Goal: Task Accomplishment & Management: Use online tool/utility

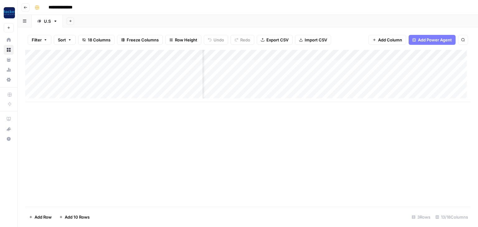
scroll to position [0, 76]
click at [317, 56] on div "Add Column" at bounding box center [248, 76] width 446 height 52
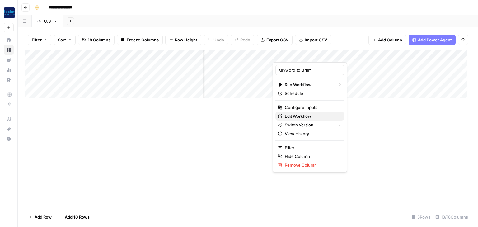
click at [296, 115] on span "Edit Workflow" at bounding box center [312, 116] width 54 height 6
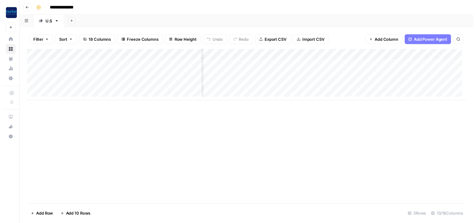
scroll to position [0, 174]
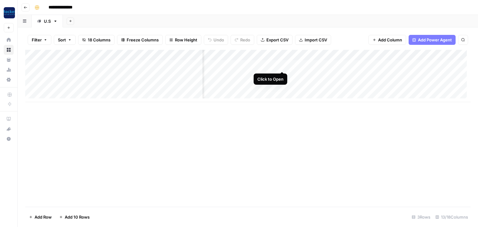
click at [281, 64] on div "Add Column" at bounding box center [248, 76] width 446 height 52
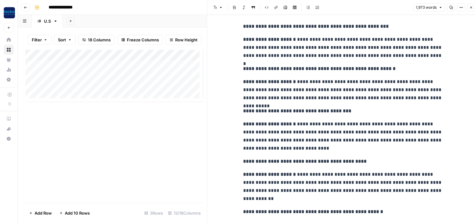
click at [468, 10] on button "Close" at bounding box center [470, 7] width 8 height 8
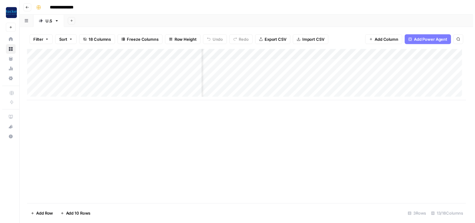
scroll to position [0, 323]
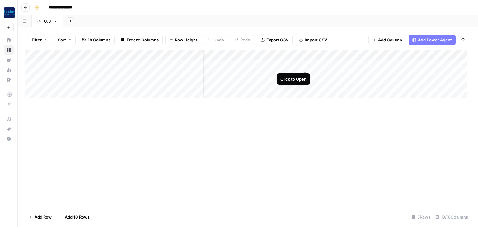
click at [306, 64] on div "Add Column" at bounding box center [248, 76] width 446 height 52
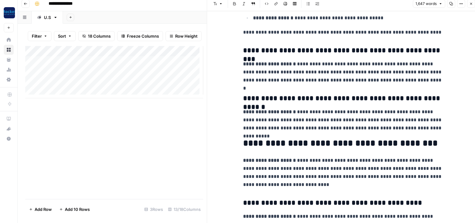
scroll to position [1345, 0]
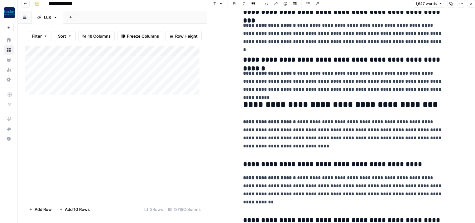
click at [473, 5] on button "Close" at bounding box center [470, 4] width 8 height 8
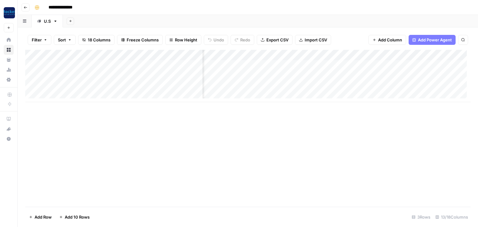
scroll to position [0, 412]
click at [267, 56] on div "Add Column" at bounding box center [248, 76] width 446 height 52
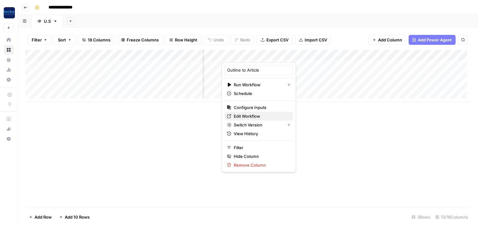
click at [248, 114] on span "Edit Workflow" at bounding box center [261, 116] width 54 height 6
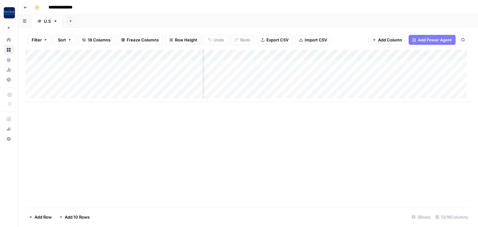
scroll to position [0, 472]
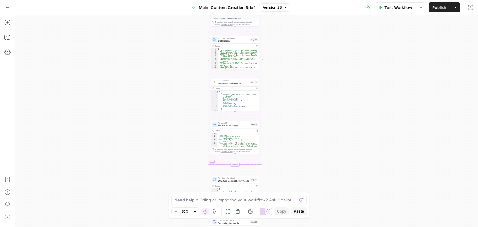
drag, startPoint x: 192, startPoint y: 24, endPoint x: 175, endPoint y: 129, distance: 106.3
click at [175, 129] on div "true false true false Workflow Set Inputs Inputs Condition If city is provided …" at bounding box center [246, 121] width 463 height 212
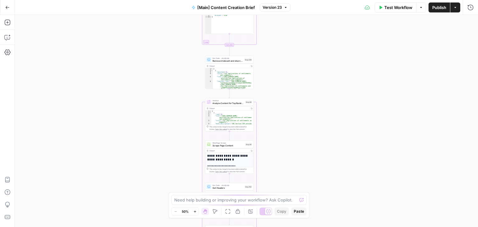
drag, startPoint x: 179, startPoint y: 55, endPoint x: 179, endPoint y: 173, distance: 117.7
click at [179, 173] on div "true false true false Workflow Set Inputs Inputs Condition If city is provided …" at bounding box center [246, 121] width 463 height 212
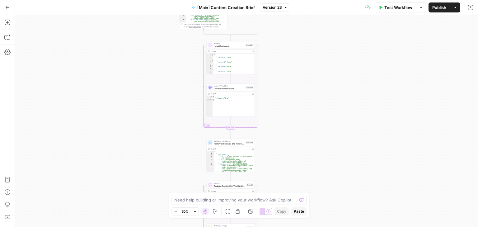
drag, startPoint x: 175, startPoint y: 115, endPoint x: 174, endPoint y: 134, distance: 19.0
click at [175, 188] on div "true false true false Workflow Set Inputs Inputs Condition If city is provided …" at bounding box center [246, 121] width 463 height 212
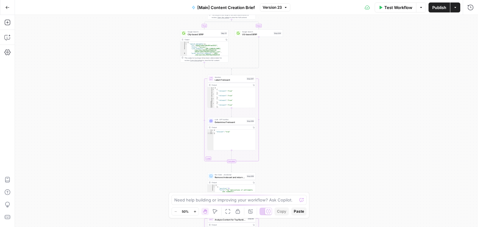
drag, startPoint x: 171, startPoint y: 111, endPoint x: 176, endPoint y: 160, distance: 49.4
click at [177, 169] on div "true false true false Workflow Set Inputs Inputs Condition If city is provided …" at bounding box center [246, 121] width 463 height 212
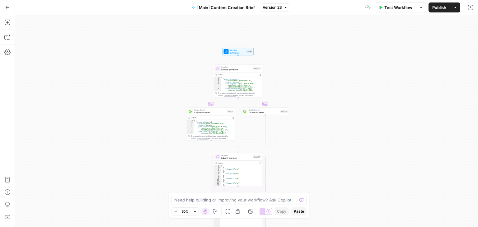
drag, startPoint x: 162, startPoint y: 72, endPoint x: 161, endPoint y: 85, distance: 12.5
click at [161, 85] on div "true false true false Workflow Set Inputs Inputs Condition If city is provided …" at bounding box center [246, 121] width 463 height 212
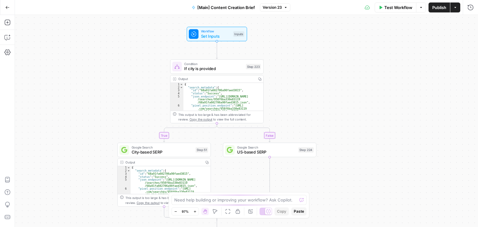
drag, startPoint x: 85, startPoint y: 64, endPoint x: 74, endPoint y: 115, distance: 51.9
click at [74, 115] on div "true false true false Workflow Set Inputs Inputs Condition If city is provided …" at bounding box center [246, 121] width 463 height 212
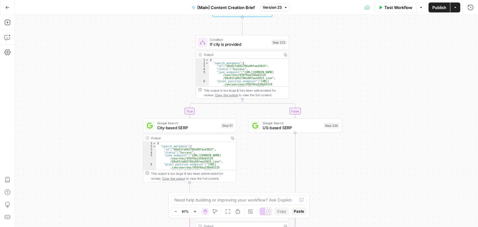
drag, startPoint x: 128, startPoint y: 102, endPoint x: 151, endPoint y: 73, distance: 36.7
click at [151, 73] on div "true false true false Workflow Set Inputs Inputs Condition If city is provided …" at bounding box center [246, 121] width 463 height 212
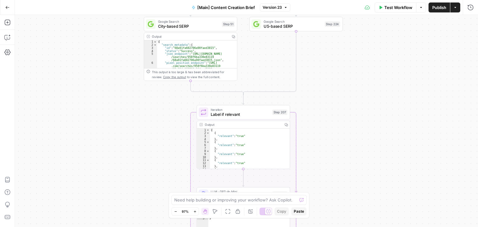
drag, startPoint x: 103, startPoint y: 158, endPoint x: 106, endPoint y: 57, distance: 101.2
click at [106, 57] on div "true false true false Workflow Set Inputs Inputs Condition If city is provided …" at bounding box center [246, 121] width 463 height 212
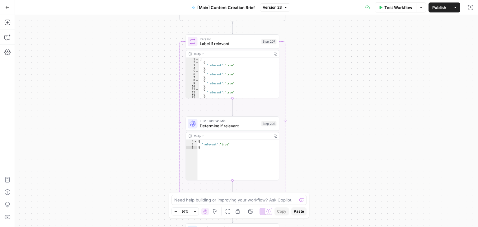
drag, startPoint x: 126, startPoint y: 152, endPoint x: 115, endPoint y: 96, distance: 57.0
click at [115, 96] on div "true false true false Workflow Set Inputs Inputs Condition If city is provided …" at bounding box center [246, 121] width 463 height 212
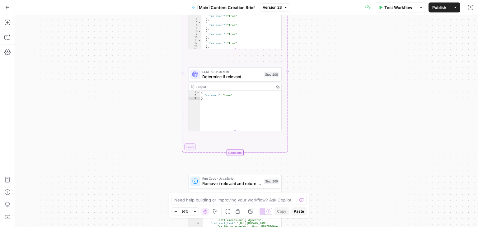
drag, startPoint x: 154, startPoint y: 68, endPoint x: 154, endPoint y: 32, distance: 35.8
click at [154, 32] on div "true false true false Workflow Set Inputs Inputs Condition If city is provided …" at bounding box center [246, 121] width 463 height 212
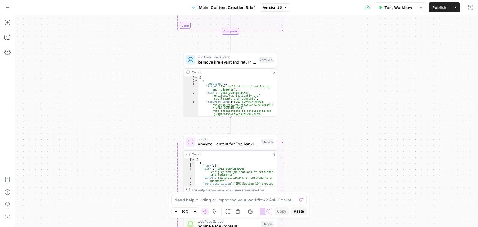
drag, startPoint x: 155, startPoint y: 112, endPoint x: 150, endPoint y: 36, distance: 76.5
click at [150, 36] on div "true false true false Workflow Set Inputs Inputs Condition If city is provided …" at bounding box center [246, 121] width 463 height 212
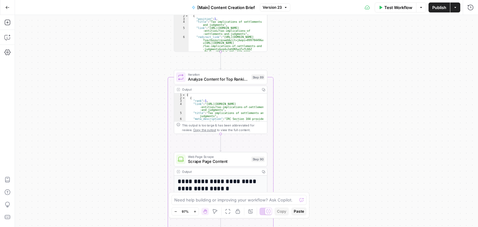
drag, startPoint x: 155, startPoint y: 116, endPoint x: 146, endPoint y: 60, distance: 57.0
click at [146, 60] on div "true false true false Workflow Set Inputs Inputs Condition If city is provided …" at bounding box center [246, 121] width 463 height 212
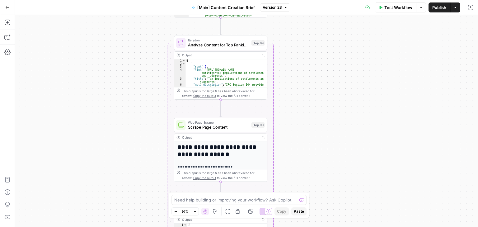
drag, startPoint x: 138, startPoint y: 106, endPoint x: 138, endPoint y: 90, distance: 15.9
click at [138, 90] on div "true false true false Workflow Set Inputs Inputs Condition If city is provided …" at bounding box center [246, 121] width 463 height 212
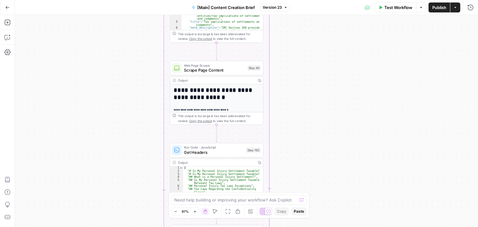
drag, startPoint x: 134, startPoint y: 160, endPoint x: 130, endPoint y: 103, distance: 57.1
click at [130, 103] on div "true false true false Workflow Set Inputs Inputs Condition If city is provided …" at bounding box center [246, 121] width 463 height 212
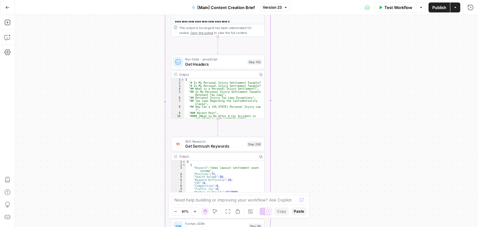
drag, startPoint x: 144, startPoint y: 123, endPoint x: 147, endPoint y: 44, distance: 79.1
click at [147, 44] on div "true false true false Workflow Set Inputs Inputs Condition If city is provided …" at bounding box center [246, 121] width 463 height 212
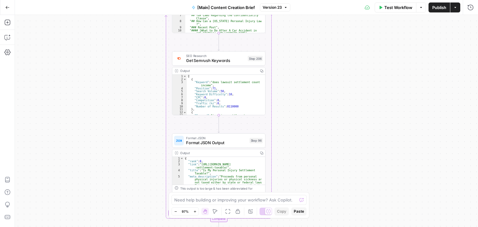
drag, startPoint x: 130, startPoint y: 102, endPoint x: 129, endPoint y: 70, distance: 32.7
click at [129, 70] on div "true false true false Workflow Set Inputs Inputs Condition If city is provided …" at bounding box center [246, 121] width 463 height 212
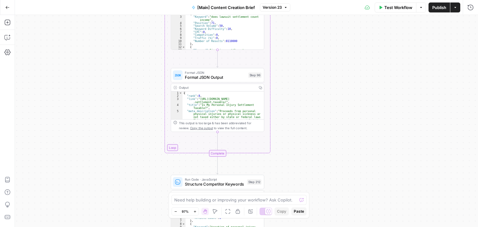
drag, startPoint x: 146, startPoint y: 151, endPoint x: 145, endPoint y: 85, distance: 65.4
click at [145, 85] on div "true false true false Workflow Set Inputs Inputs Condition If city is provided …" at bounding box center [246, 121] width 463 height 212
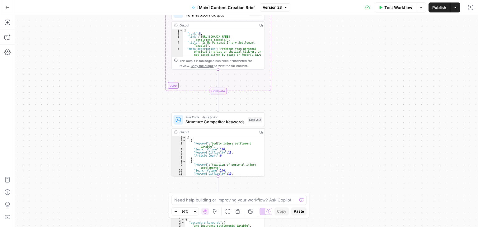
drag, startPoint x: 141, startPoint y: 142, endPoint x: 141, endPoint y: 90, distance: 51.7
click at [141, 90] on div "true false true false Workflow Set Inputs Inputs Condition If city is provided …" at bounding box center [246, 121] width 463 height 212
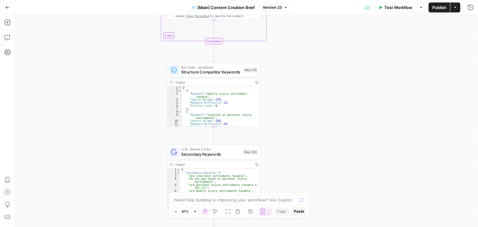
drag, startPoint x: 148, startPoint y: 137, endPoint x: 144, endPoint y: 99, distance: 38.2
click at [144, 99] on div "true false true false Workflow Set Inputs Inputs Condition If city is provided …" at bounding box center [246, 121] width 463 height 212
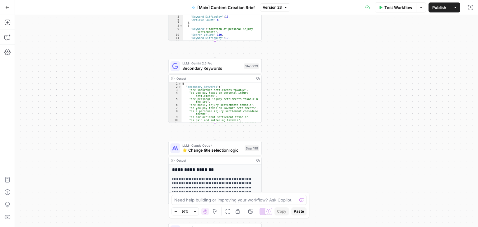
drag, startPoint x: 127, startPoint y: 168, endPoint x: 132, endPoint y: 88, distance: 79.9
click at [128, 82] on div "true false true false Workflow Set Inputs Inputs Condition If city is provided …" at bounding box center [246, 121] width 463 height 212
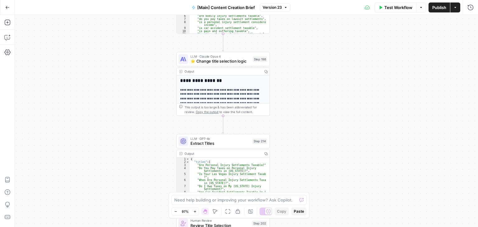
drag, startPoint x: 145, startPoint y: 145, endPoint x: 154, endPoint y: 47, distance: 98.2
click at [154, 47] on div "true false true false Workflow Set Inputs Inputs Condition If city is provided …" at bounding box center [246, 121] width 463 height 212
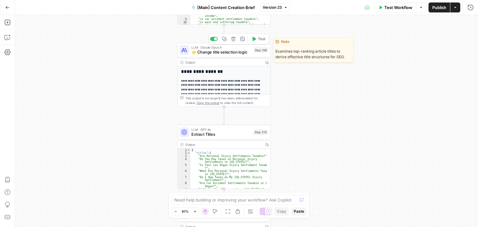
click at [217, 52] on span "⭐️ Change title selection logic" at bounding box center [222, 52] width 60 height 6
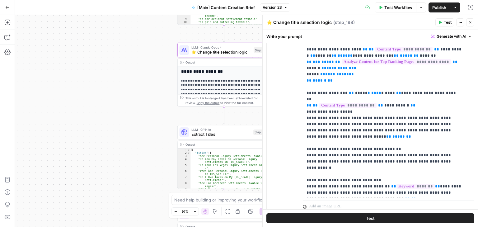
scroll to position [208, 0]
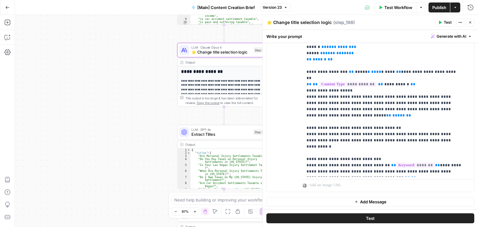
click at [471, 22] on icon "button" at bounding box center [471, 23] width 4 height 4
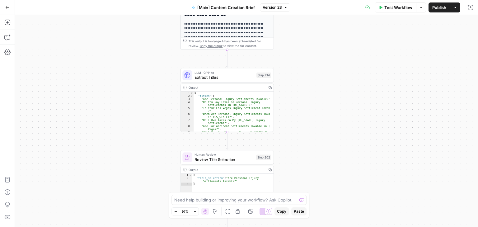
drag, startPoint x: 158, startPoint y: 154, endPoint x: 161, endPoint y: 83, distance: 71.1
click at [161, 83] on div "true false true false Workflow Set Inputs Inputs Condition If city is provided …" at bounding box center [246, 121] width 463 height 212
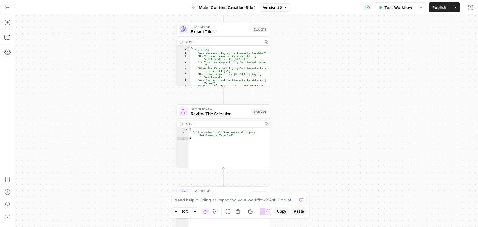
drag, startPoint x: 164, startPoint y: 133, endPoint x: 160, endPoint y: 72, distance: 60.9
click at [160, 72] on div "true false true false Workflow Set Inputs Inputs Condition If city is provided …" at bounding box center [246, 121] width 463 height 212
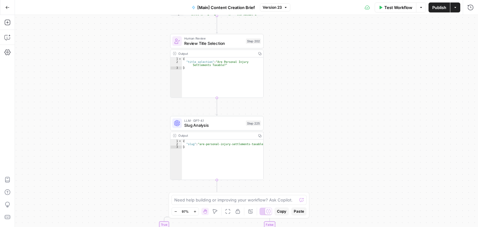
drag, startPoint x: 164, startPoint y: 143, endPoint x: 157, endPoint y: 103, distance: 39.9
click at [158, 101] on div "true false true false Workflow Set Inputs Inputs Condition If city is provided …" at bounding box center [246, 121] width 463 height 212
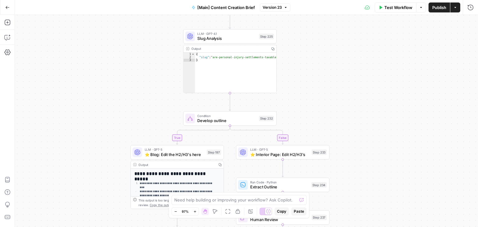
drag, startPoint x: 158, startPoint y: 151, endPoint x: 161, endPoint y: 71, distance: 79.8
click at [172, 56] on div "true false true false Workflow Set Inputs Inputs Condition If city is provided …" at bounding box center [246, 121] width 463 height 212
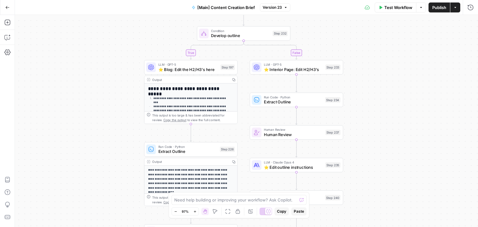
drag, startPoint x: 122, startPoint y: 148, endPoint x: 130, endPoint y: 102, distance: 46.7
click at [130, 102] on div "true false true false Workflow Set Inputs Inputs Condition If city is provided …" at bounding box center [246, 121] width 463 height 212
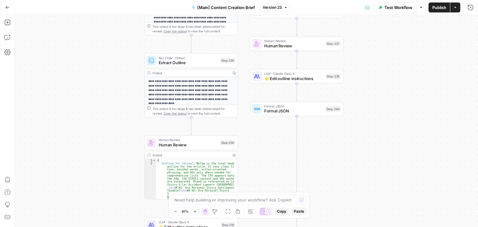
drag, startPoint x: 106, startPoint y: 150, endPoint x: 111, endPoint y: 113, distance: 37.2
click at [104, 72] on div "true false true false Workflow Set Inputs Inputs Condition If city is provided …" at bounding box center [246, 121] width 463 height 212
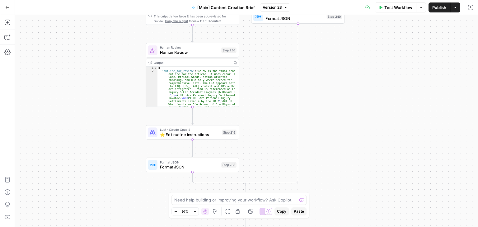
drag, startPoint x: 112, startPoint y: 157, endPoint x: 115, endPoint y: 66, distance: 91.3
click at [115, 66] on div "true false true false Workflow Set Inputs Inputs Condition If city is provided …" at bounding box center [246, 121] width 463 height 212
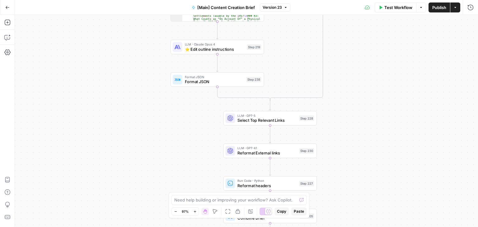
drag, startPoint x: 126, startPoint y: 137, endPoint x: 142, endPoint y: 72, distance: 67.7
click at [142, 72] on div "true false true false Workflow Set Inputs Inputs Condition If city is provided …" at bounding box center [246, 121] width 463 height 212
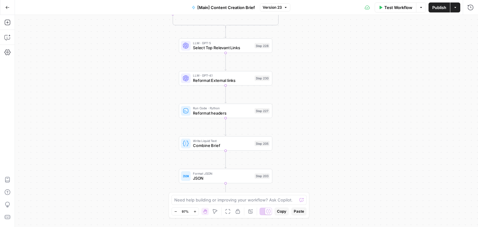
drag, startPoint x: 189, startPoint y: 148, endPoint x: 144, endPoint y: 76, distance: 85.1
click at [144, 75] on div "true false true false Workflow Set Inputs Inputs Condition If city is provided …" at bounding box center [246, 121] width 463 height 212
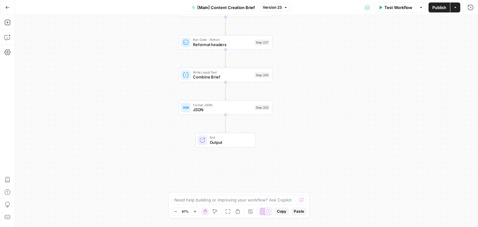
drag, startPoint x: 158, startPoint y: 168, endPoint x: 158, endPoint y: 81, distance: 86.9
click at [158, 81] on div "true false true false Workflow Set Inputs Inputs Condition If city is provided …" at bounding box center [246, 121] width 463 height 212
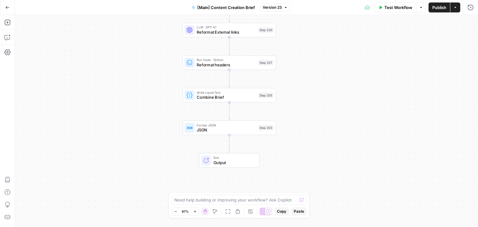
drag, startPoint x: 156, startPoint y: 96, endPoint x: 161, endPoint y: 184, distance: 88.6
click at [161, 186] on div "true false true false Workflow Set Inputs Inputs Condition If city is provided …" at bounding box center [246, 121] width 463 height 212
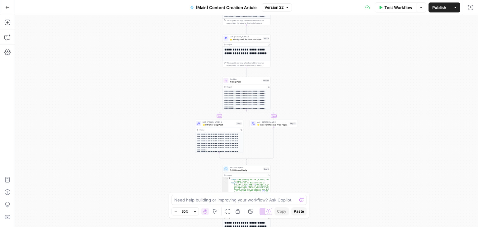
drag, startPoint x: 171, startPoint y: 45, endPoint x: 164, endPoint y: 128, distance: 83.4
click at [167, 144] on div "true false true false Workflow Set Inputs Inputs Condition If city is provided …" at bounding box center [246, 121] width 463 height 212
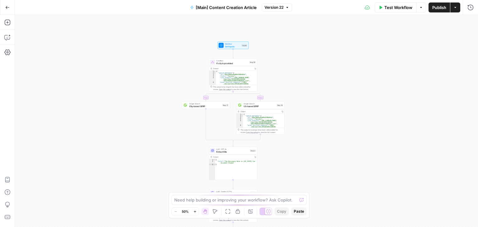
drag, startPoint x: 160, startPoint y: 143, endPoint x: 153, endPoint y: 192, distance: 49.8
click at [153, 192] on div "true false true false Workflow Set Inputs Inputs Condition If city is provided …" at bounding box center [246, 121] width 463 height 212
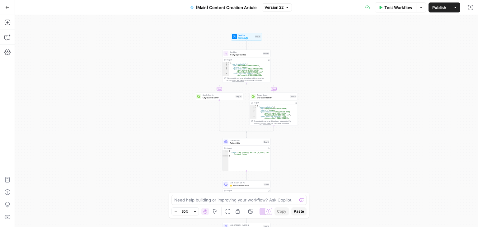
drag, startPoint x: 162, startPoint y: 93, endPoint x: 173, endPoint y: 67, distance: 28.3
click at [173, 67] on div "true false true false Workflow Set Inputs Inputs Condition If city is provided …" at bounding box center [246, 121] width 463 height 212
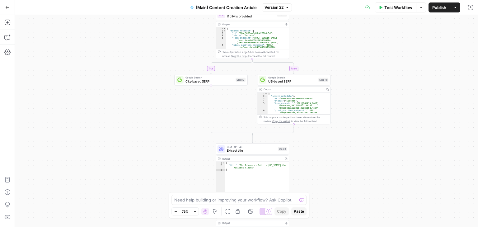
drag, startPoint x: 163, startPoint y: 56, endPoint x: 171, endPoint y: 24, distance: 33.3
click at [171, 24] on div "true false true false Workflow Set Inputs Inputs Condition If city is provided …" at bounding box center [246, 121] width 463 height 212
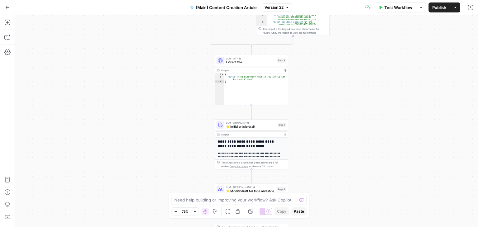
drag, startPoint x: 163, startPoint y: 125, endPoint x: 161, endPoint y: 53, distance: 72.0
click at [161, 52] on div "true false true false Workflow Set Inputs Inputs Condition If city is provided …" at bounding box center [246, 121] width 463 height 212
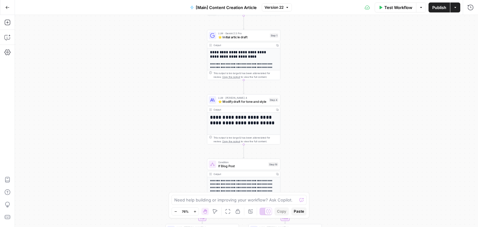
drag, startPoint x: 190, startPoint y: 152, endPoint x: 181, endPoint y: 82, distance: 70.0
click at [181, 82] on div "true false true false Workflow Set Inputs Inputs Condition If city is provided …" at bounding box center [246, 121] width 463 height 212
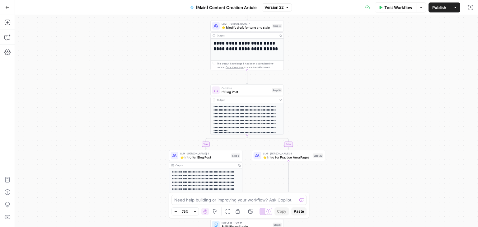
drag, startPoint x: 201, startPoint y: 129, endPoint x: 181, endPoint y: 123, distance: 20.8
click at [204, 58] on div "true false true false Workflow Set Inputs Inputs Condition If city is provided …" at bounding box center [246, 121] width 463 height 212
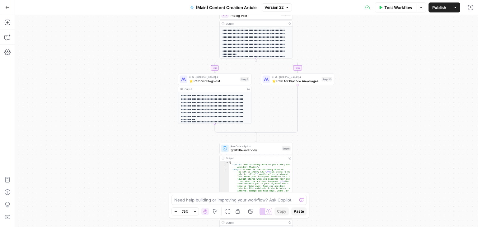
drag, startPoint x: 152, startPoint y: 153, endPoint x: 161, endPoint y: 60, distance: 93.2
click at [161, 59] on div "true false true false Workflow Set Inputs Inputs Condition If city is provided …" at bounding box center [246, 121] width 463 height 212
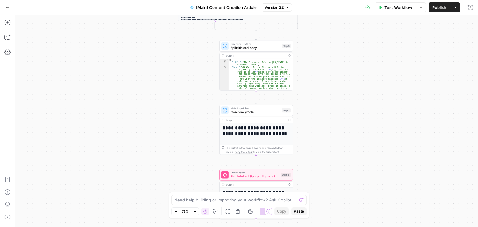
drag, startPoint x: 163, startPoint y: 137, endPoint x: 167, endPoint y: 70, distance: 67.4
click at [163, 46] on div "true false true false Workflow Set Inputs Inputs Condition If city is provided …" at bounding box center [246, 121] width 463 height 212
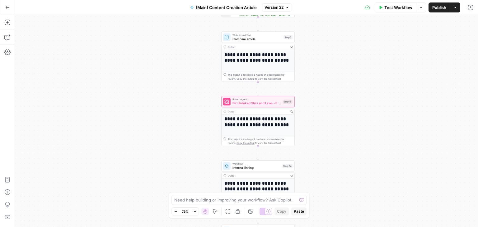
drag, startPoint x: 177, startPoint y: 92, endPoint x: 178, endPoint y: 58, distance: 34.6
click at [178, 58] on div "true false true false Workflow Set Inputs Inputs Condition If city is provided …" at bounding box center [246, 121] width 463 height 212
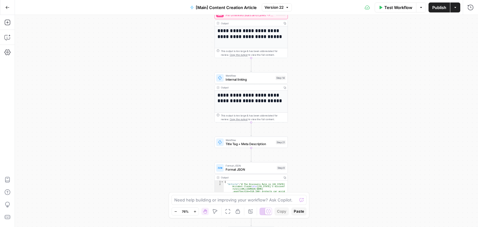
drag, startPoint x: 181, startPoint y: 89, endPoint x: 176, endPoint y: 39, distance: 51.0
click at [176, 39] on div "true false true false Workflow Set Inputs Inputs Condition If city is provided …" at bounding box center [246, 121] width 463 height 212
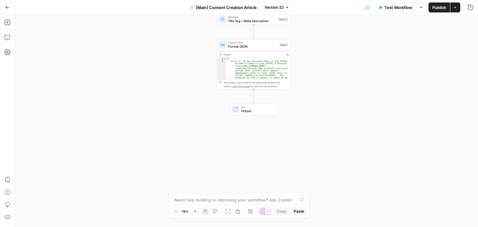
drag, startPoint x: 185, startPoint y: 126, endPoint x: 188, endPoint y: 34, distance: 92.2
click at [188, 33] on div "true false true false Workflow Set Inputs Inputs Condition If city is provided …" at bounding box center [246, 121] width 463 height 212
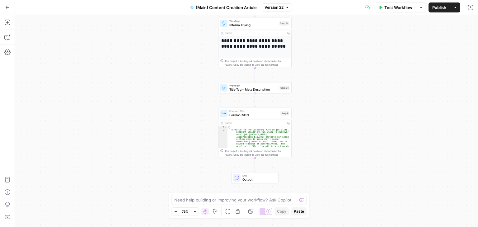
drag, startPoint x: 182, startPoint y: 65, endPoint x: 183, endPoint y: 153, distance: 88.1
click at [183, 153] on div "true false true false Workflow Set Inputs Inputs Condition If city is provided …" at bounding box center [246, 121] width 463 height 212
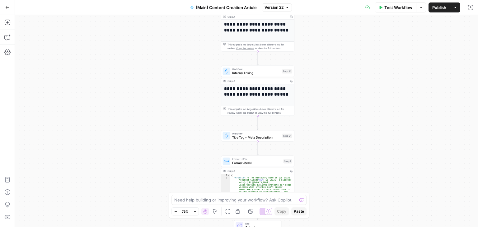
drag, startPoint x: 161, startPoint y: 34, endPoint x: 163, endPoint y: 121, distance: 86.6
click at [164, 125] on div "true false true false Workflow Set Inputs Inputs Condition If city is provided …" at bounding box center [246, 121] width 463 height 212
